Goal: Information Seeking & Learning: Learn about a topic

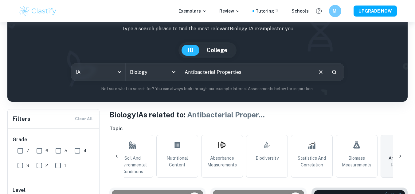
scroll to position [34, 0]
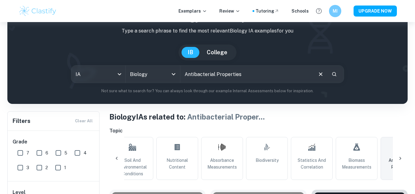
click at [250, 72] on input "Antibacterial Properties" at bounding box center [246, 74] width 132 height 17
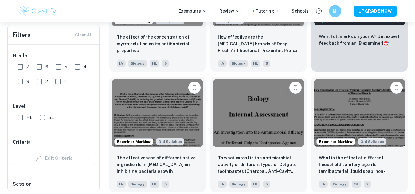
scroll to position [269, 0]
click at [20, 121] on input "HL" at bounding box center [20, 117] width 12 height 12
checkbox input "true"
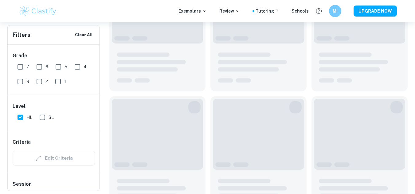
scroll to position [284, 0]
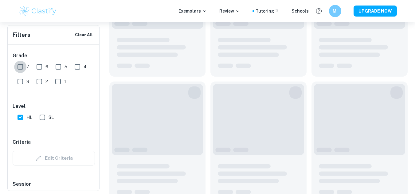
click at [22, 65] on input "7" at bounding box center [20, 67] width 12 height 12
checkbox input "true"
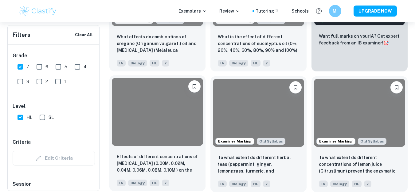
click at [155, 126] on div at bounding box center [157, 112] width 91 height 68
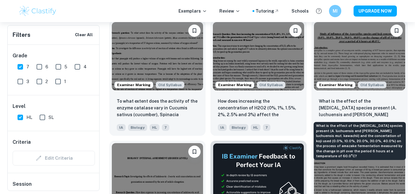
scroll to position [1435, 0]
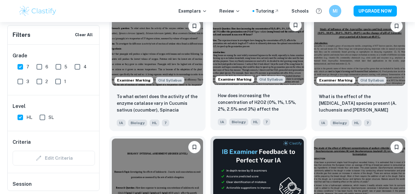
click at [286, 58] on img at bounding box center [258, 51] width 91 height 68
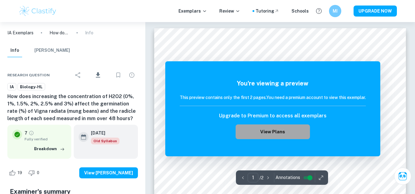
click at [268, 129] on button "View Plans" at bounding box center [272, 132] width 74 height 15
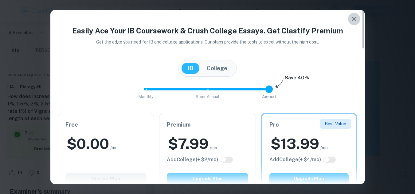
click at [352, 24] on button "button" at bounding box center [354, 19] width 12 height 12
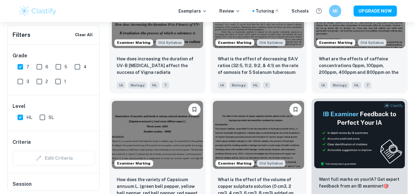
scroll to position [2079, 0]
click at [41, 66] on input "6" at bounding box center [39, 67] width 12 height 12
checkbox input "true"
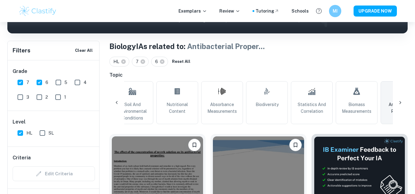
scroll to position [0, 0]
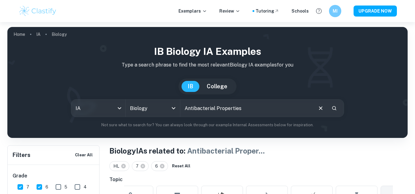
click at [249, 107] on input "Antibacterial Properties" at bounding box center [246, 108] width 132 height 17
type input "zone of inhabition"
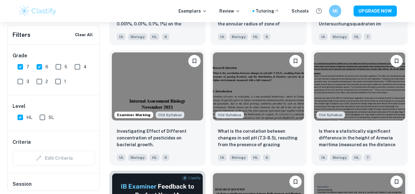
scroll to position [816, 0]
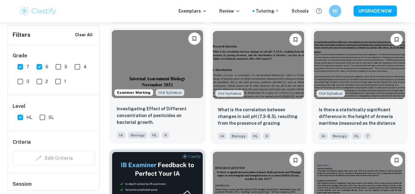
click at [162, 65] on img at bounding box center [157, 64] width 91 height 68
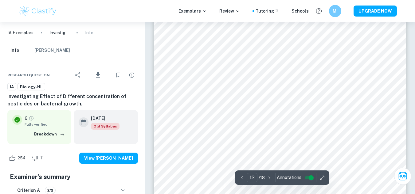
scroll to position [4091, 0]
type input "14"
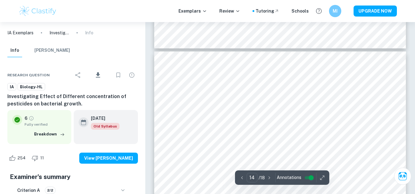
scroll to position [4368, 0]
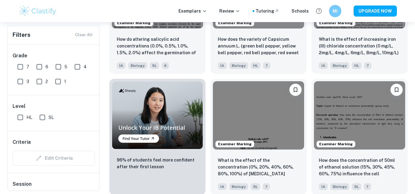
scroll to position [387, 0]
click at [44, 121] on input "SL" at bounding box center [42, 117] width 12 height 12
checkbox input "true"
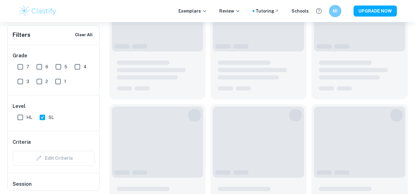
scroll to position [402, 0]
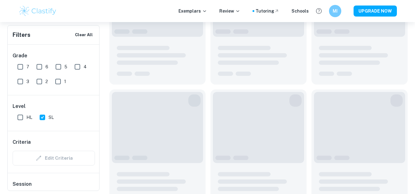
click at [21, 65] on input "7" at bounding box center [20, 67] width 12 height 12
checkbox input "true"
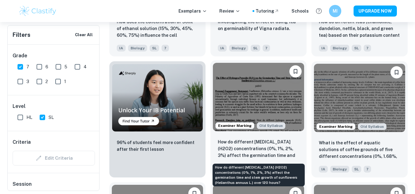
scroll to position [420, 0]
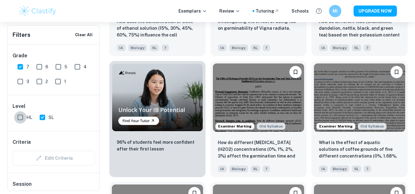
click at [19, 115] on input "HL" at bounding box center [20, 117] width 12 height 12
checkbox input "true"
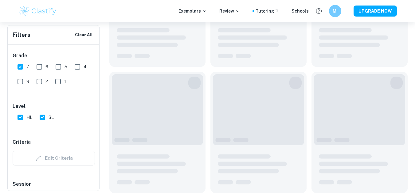
click at [44, 117] on input "SL" at bounding box center [42, 117] width 12 height 12
checkbox input "false"
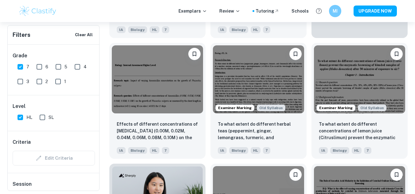
scroll to position [323, 0]
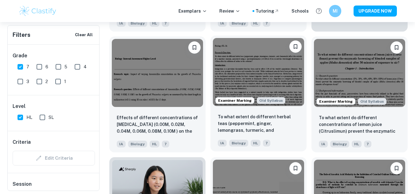
click at [235, 75] on img at bounding box center [258, 72] width 91 height 68
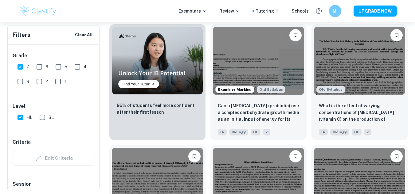
scroll to position [472, 0]
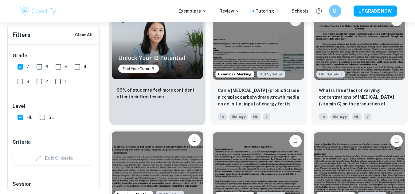
click at [175, 155] on img at bounding box center [157, 166] width 91 height 68
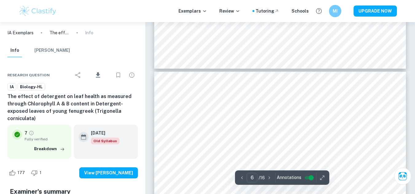
type input "7"
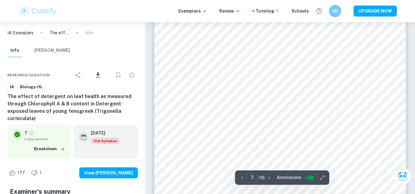
scroll to position [2401, 0]
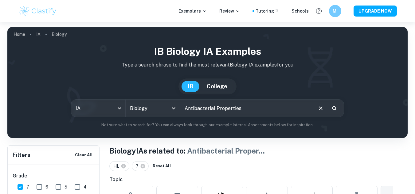
click at [249, 113] on input "Antibacterial Properties" at bounding box center [246, 108] width 132 height 17
click at [216, 109] on input "zone of inhabition a" at bounding box center [246, 108] width 132 height 17
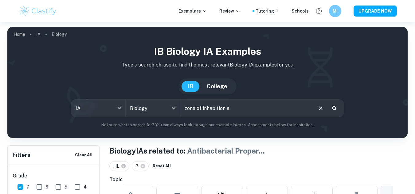
click at [223, 109] on input "zone of inhabition a" at bounding box center [246, 108] width 132 height 17
click at [233, 109] on input "zone of inhabition a" at bounding box center [246, 108] width 132 height 17
type input "zone of inhabition assay"
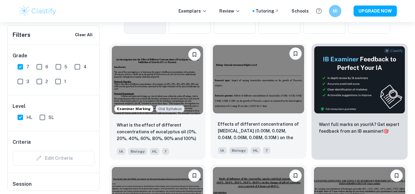
scroll to position [195, 0]
click at [258, 90] on img at bounding box center [258, 79] width 91 height 68
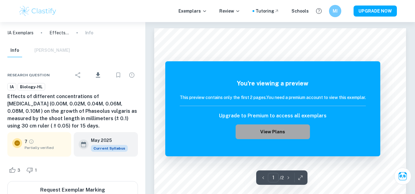
click at [251, 132] on button "View Plans" at bounding box center [272, 132] width 74 height 15
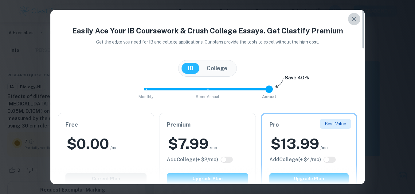
click at [354, 18] on icon "button" at bounding box center [353, 18] width 7 height 7
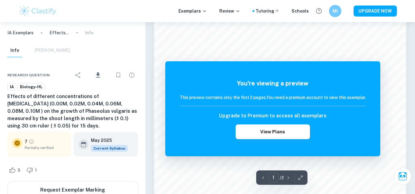
scroll to position [530, 0]
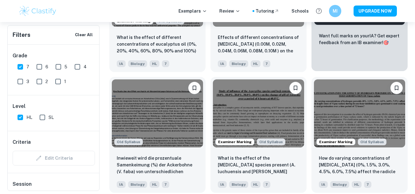
scroll to position [328, 0]
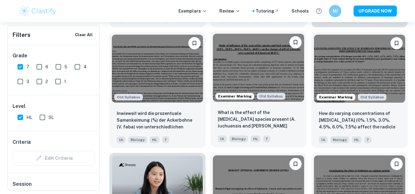
click at [286, 84] on img at bounding box center [258, 68] width 91 height 68
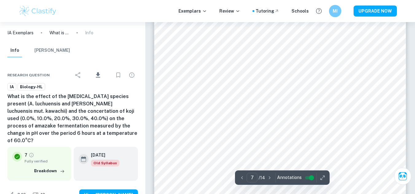
scroll to position [2087, 0]
type input "11"
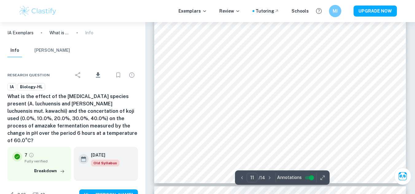
scroll to position [3562, 0]
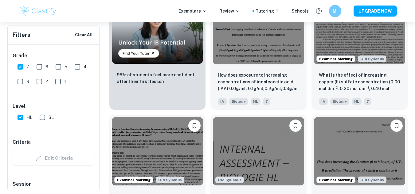
scroll to position [488, 0]
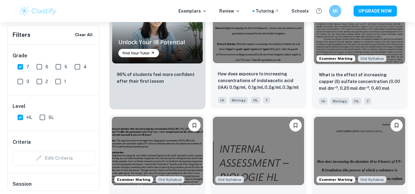
click at [263, 59] on img at bounding box center [258, 29] width 91 height 68
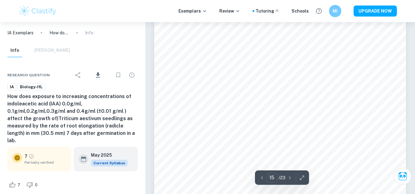
scroll to position [5316, 0]
type input "21"
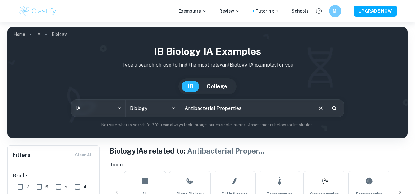
scroll to position [0, 461]
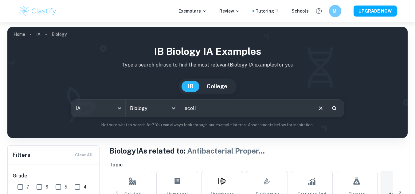
type input "ecoli"
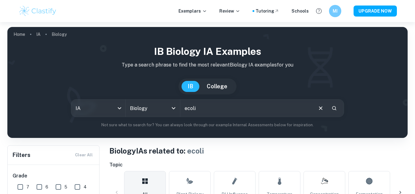
scroll to position [105, 0]
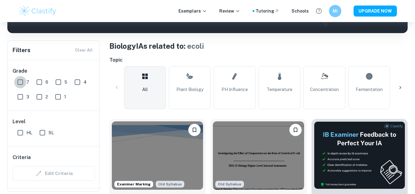
click at [19, 80] on input "7" at bounding box center [20, 82] width 12 height 12
checkbox input "true"
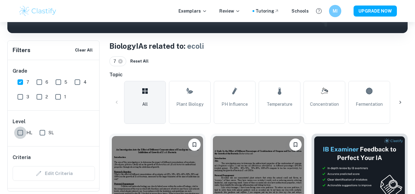
click at [21, 131] on input "HL" at bounding box center [20, 133] width 12 height 12
checkbox input "true"
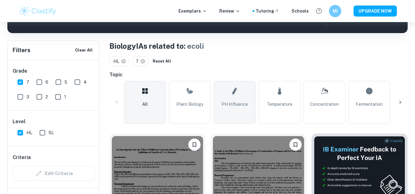
scroll to position [266, 0]
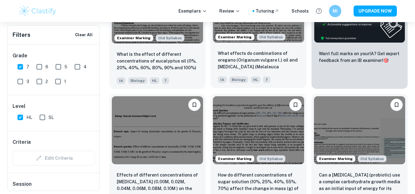
click at [286, 32] on img at bounding box center [258, 8] width 91 height 68
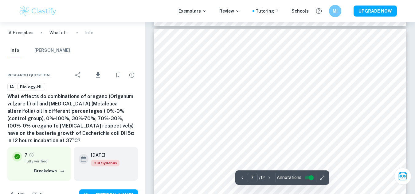
scroll to position [2231, 0]
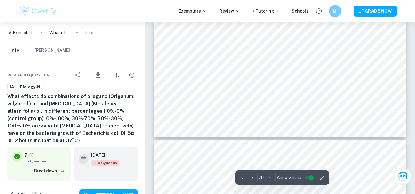
type input "8"
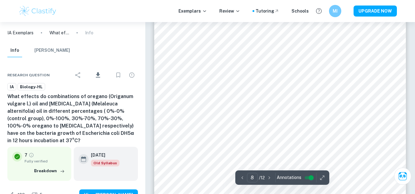
scroll to position [2749, 0]
